Goal: Navigation & Orientation: Go to known website

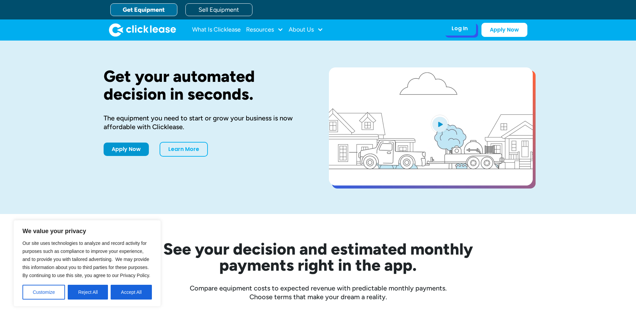
click at [459, 31] on div "Log In" at bounding box center [459, 28] width 16 height 7
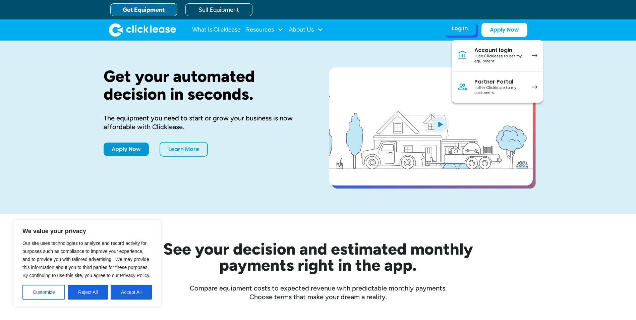
click at [501, 61] on div "I use Clicklease to get my equipment" at bounding box center [499, 59] width 51 height 10
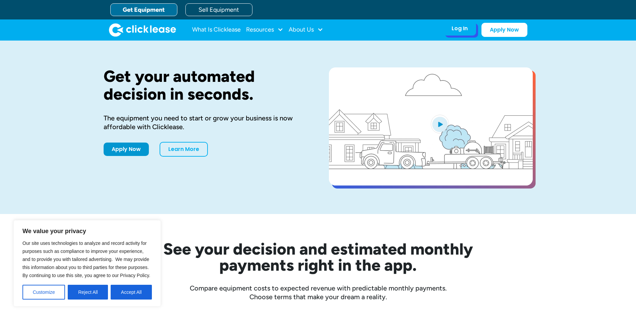
click at [466, 32] on div "Log In" at bounding box center [459, 28] width 16 height 7
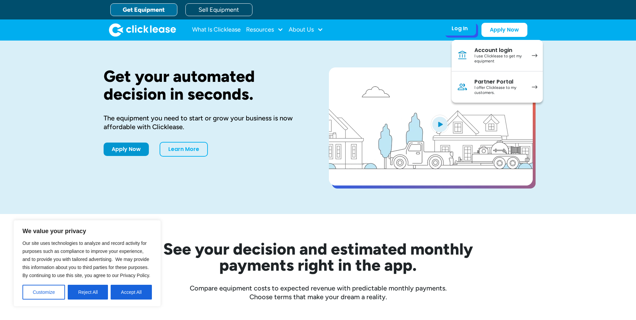
click at [499, 93] on div "I offer Clicklease to my customers." at bounding box center [499, 90] width 51 height 10
